Goal: Task Accomplishment & Management: Manage account settings

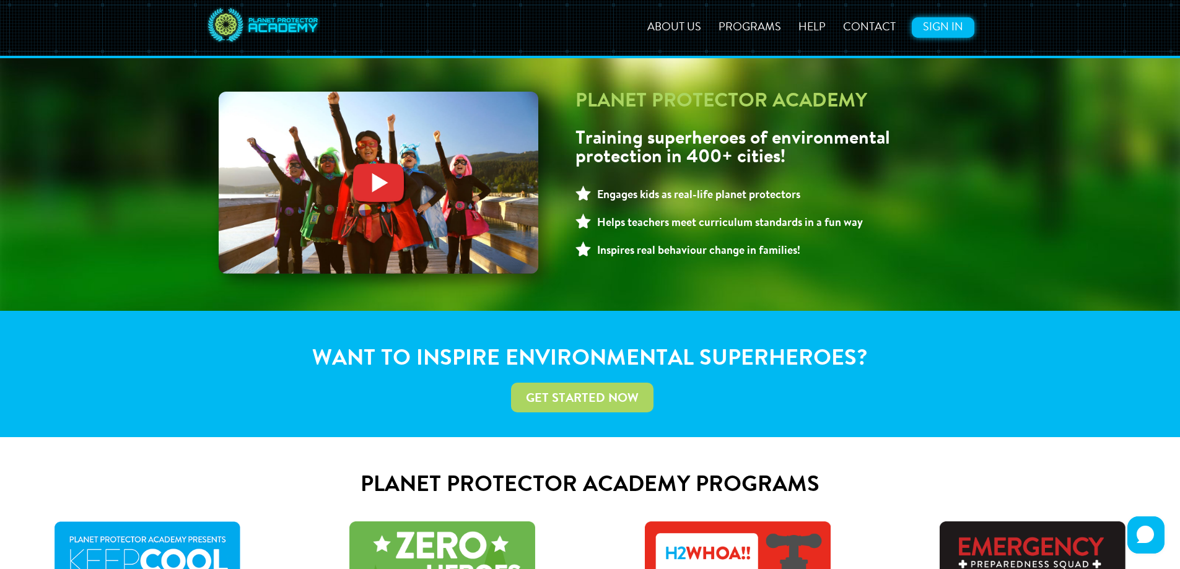
click at [947, 25] on link "Sign In" at bounding box center [943, 27] width 63 height 20
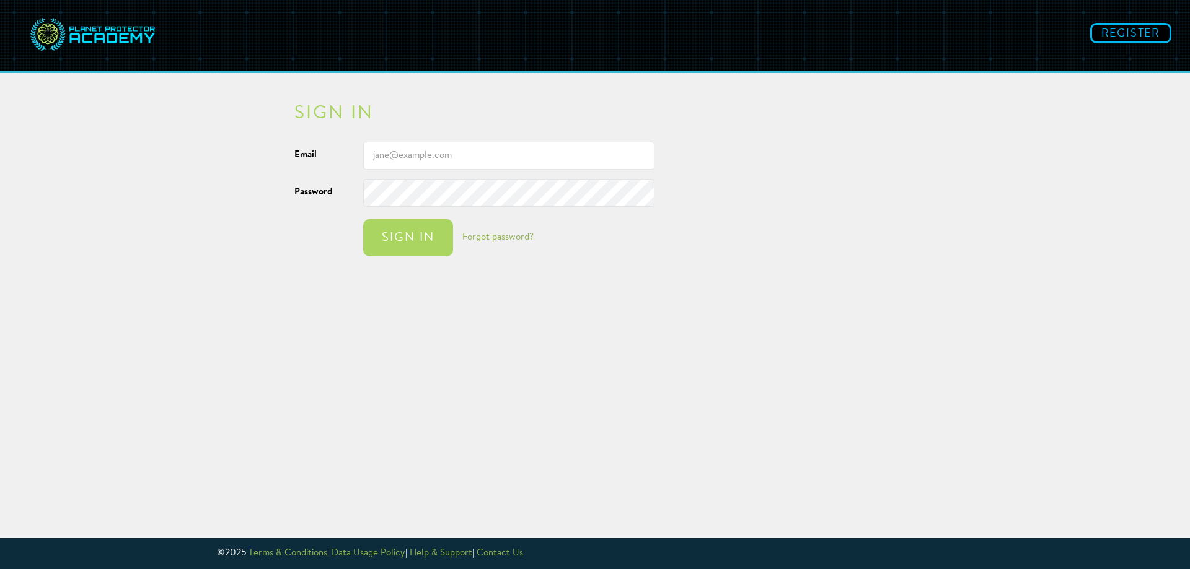
click at [458, 158] on input "Email" at bounding box center [508, 156] width 291 height 28
type input "fran.bell@psd.ca"
click at [449, 244] on button "Sign in" at bounding box center [408, 237] width 90 height 37
click at [414, 244] on div "Sign in" at bounding box center [407, 238] width 65 height 12
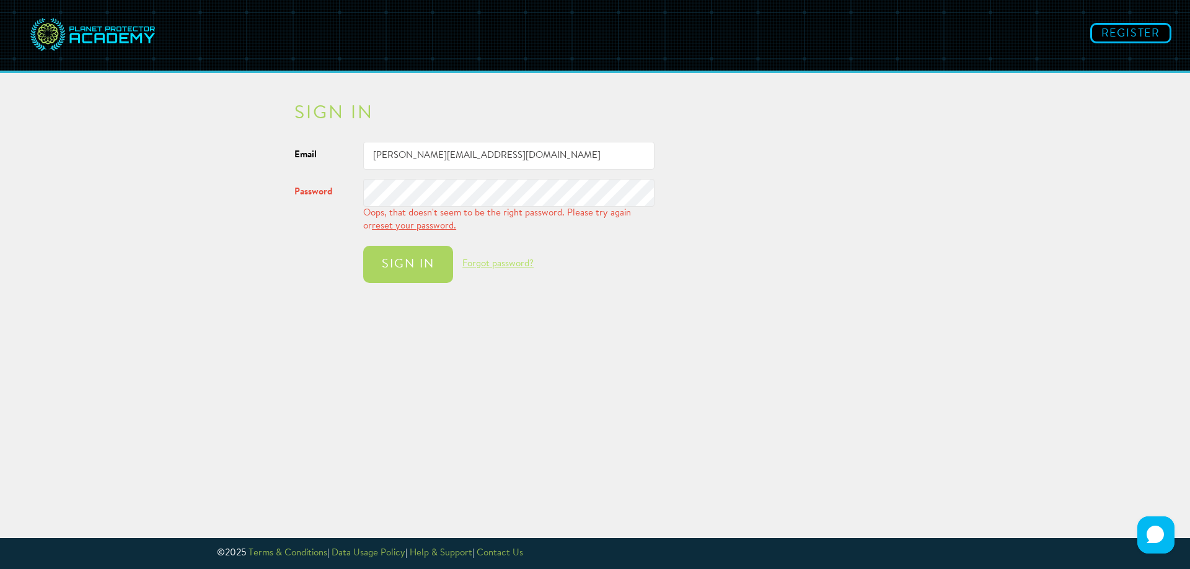
click at [485, 260] on link "Forgot password?" at bounding box center [497, 264] width 71 height 9
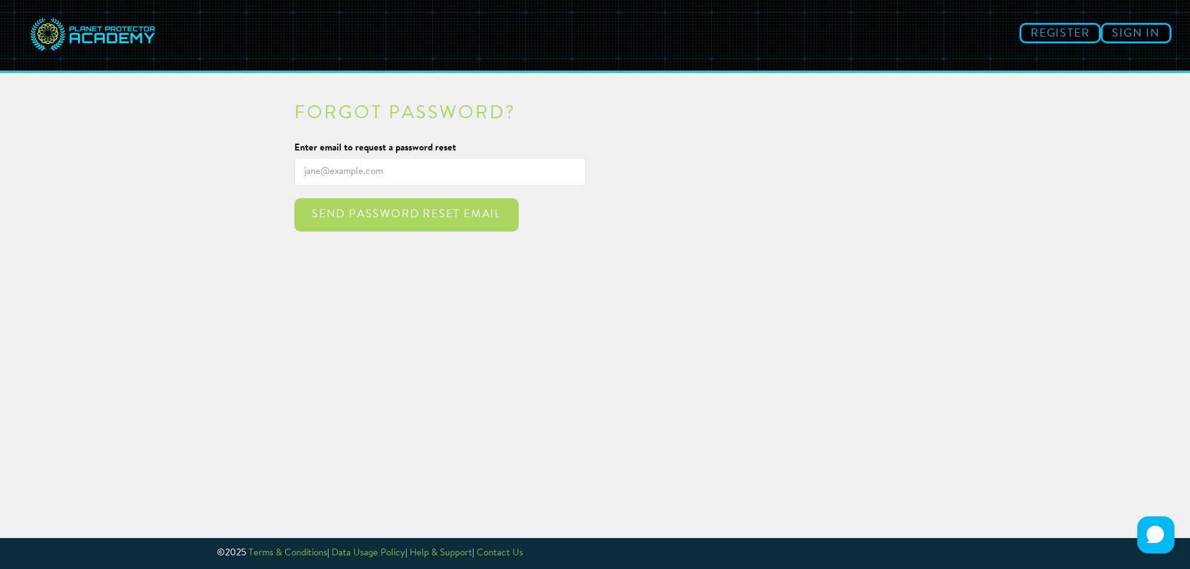
click at [314, 164] on input "Enter email to request a password reset" at bounding box center [439, 172] width 291 height 28
type input "fran.bell@psd.ca"
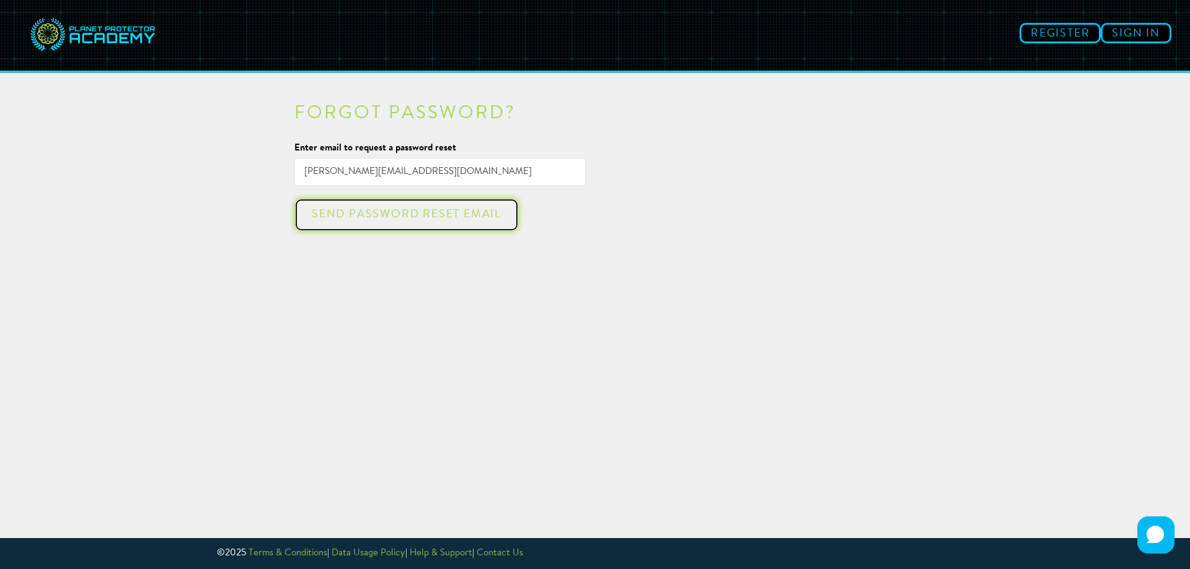
click at [346, 217] on div "Send password reset email" at bounding box center [406, 215] width 202 height 12
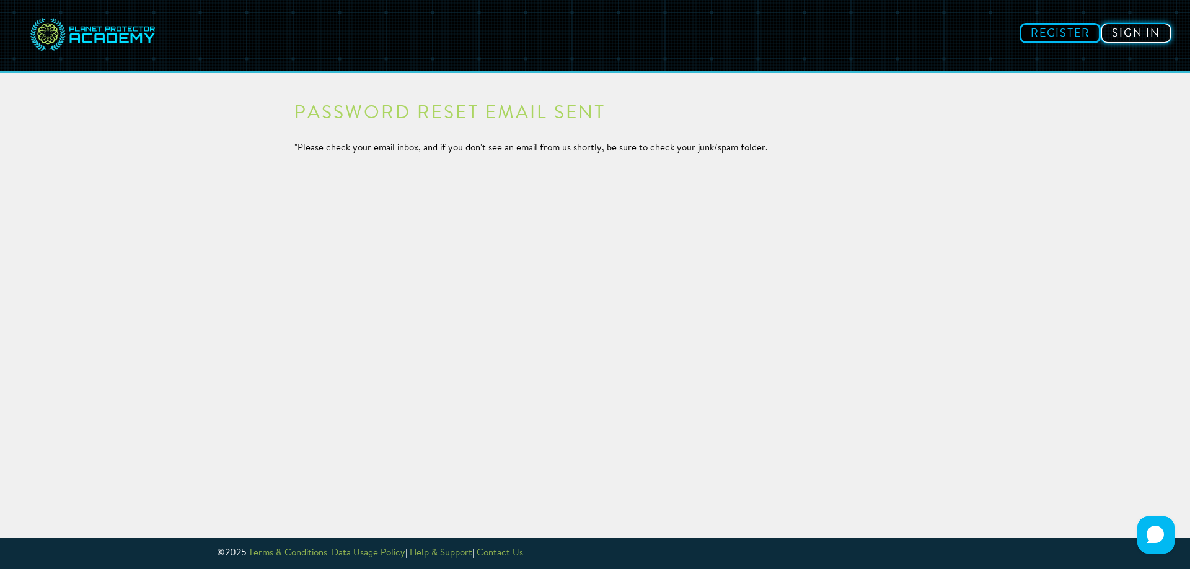
click at [1140, 32] on link "Sign in" at bounding box center [1135, 33] width 71 height 20
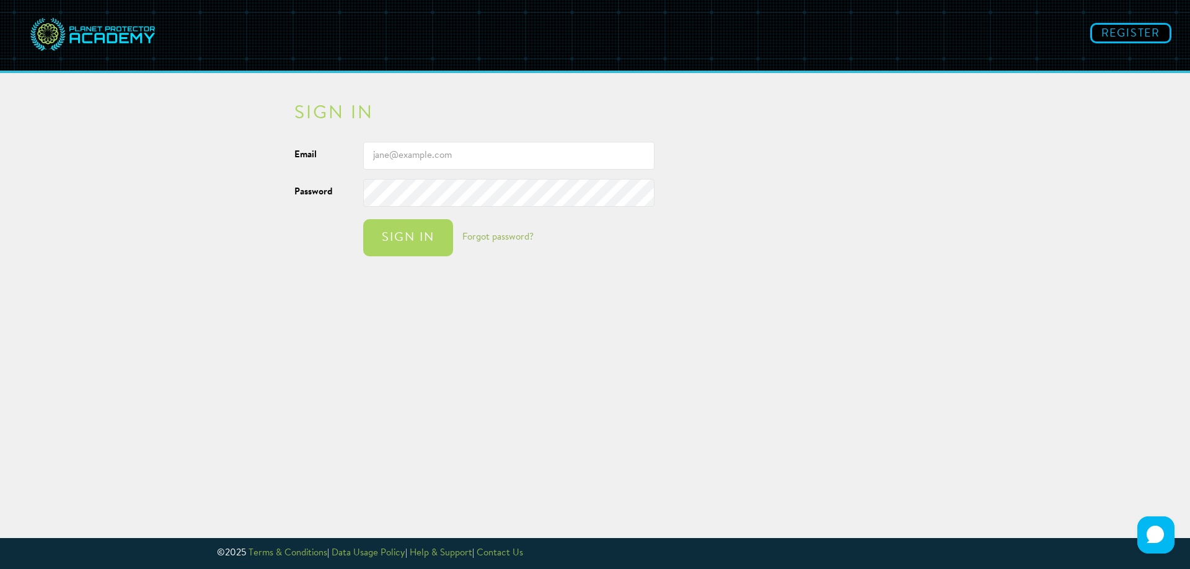
click at [396, 157] on input "Email" at bounding box center [508, 156] width 291 height 28
type input "fran.bell@psd.ca"
click at [402, 244] on div "Sign in" at bounding box center [407, 238] width 65 height 12
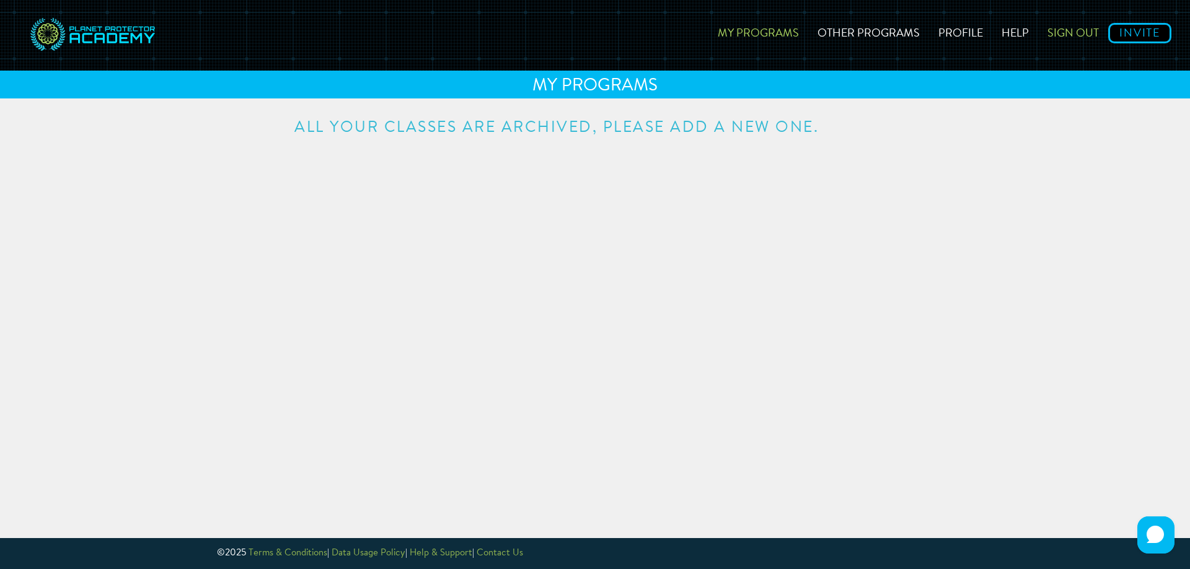
click at [1056, 35] on link "Sign out" at bounding box center [1073, 31] width 70 height 44
